Goal: Use online tool/utility: Utilize a website feature to perform a specific function

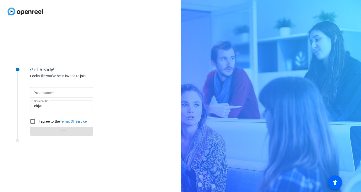
click at [70, 90] on input "Your name" at bounding box center [61, 92] width 55 height 6
type input "TEST"
click at [50, 120] on label "I agree to the Terms Of Service" at bounding box center [62, 121] width 49 height 5
click at [38, 120] on input "I agree to the Terms Of Service" at bounding box center [33, 121] width 10 height 10
checkbox input "true"
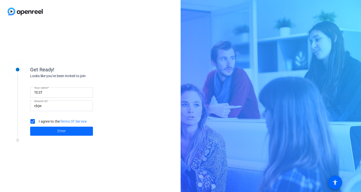
click at [59, 130] on span "Enter" at bounding box center [62, 130] width 8 height 5
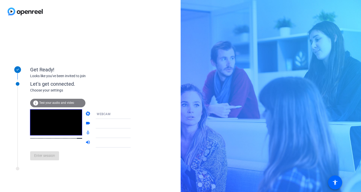
click at [100, 112] on mat-form-field "WEBCAM" at bounding box center [117, 114] width 48 height 10
click at [126, 112] on mat-form-field "WEBCAM" at bounding box center [117, 114] width 48 height 10
click at [124, 114] on mat-form-field "WEBCAM" at bounding box center [117, 114] width 48 height 10
click at [133, 114] on icon at bounding box center [136, 114] width 6 height 6
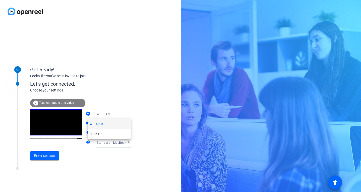
click at [156, 104] on div at bounding box center [180, 96] width 361 height 192
click at [50, 155] on span "Enter session" at bounding box center [44, 155] width 21 height 5
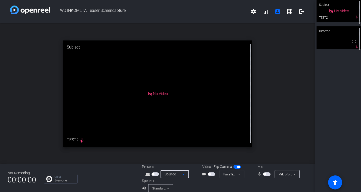
click at [185, 174] on icon at bounding box center [184, 174] width 6 height 6
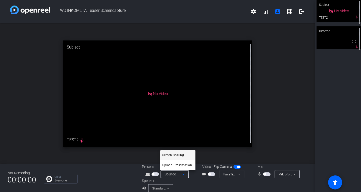
click at [186, 152] on mat-option "Screen Sharing" at bounding box center [177, 155] width 35 height 10
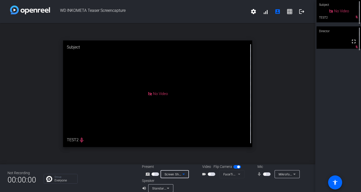
click at [184, 175] on icon at bounding box center [184, 174] width 6 height 6
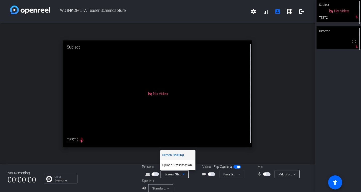
click at [183, 152] on span "Screen Sharing" at bounding box center [173, 155] width 22 height 6
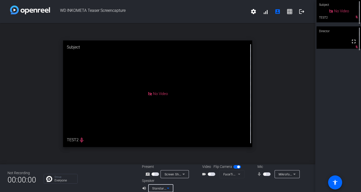
click at [167, 188] on icon at bounding box center [168, 188] width 6 height 6
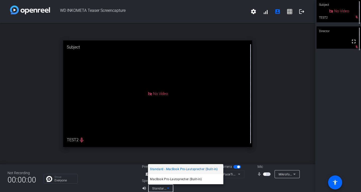
click at [167, 188] on div at bounding box center [180, 96] width 361 height 192
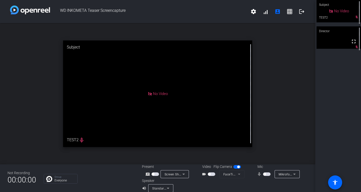
click at [236, 167] on span "button" at bounding box center [237, 167] width 8 height 4
click at [212, 173] on span "button" at bounding box center [212, 174] width 8 height 4
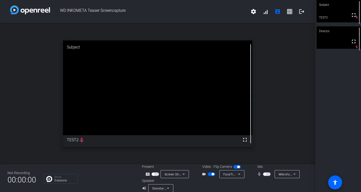
click at [212, 173] on span "button" at bounding box center [212, 174] width 3 height 3
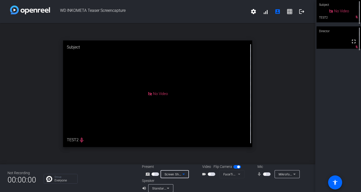
click at [180, 172] on div "Screen Sharing" at bounding box center [174, 174] width 18 height 6
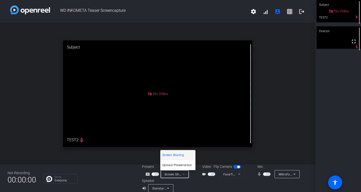
click at [154, 173] on div at bounding box center [180, 96] width 361 height 192
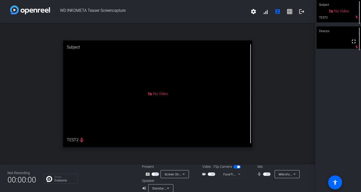
click at [154, 174] on span "button" at bounding box center [155, 174] width 8 height 4
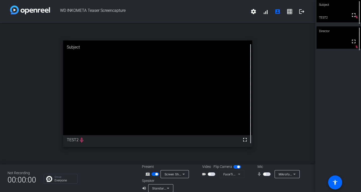
click at [156, 174] on span "button" at bounding box center [156, 174] width 3 height 3
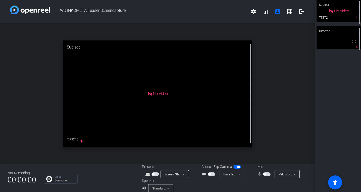
click at [156, 174] on span "button" at bounding box center [155, 174] width 8 height 4
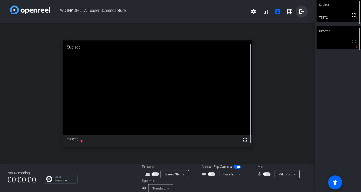
click at [301, 10] on mat-icon "logout" at bounding box center [302, 12] width 6 height 6
